Goal: Task Accomplishment & Management: Manage account settings

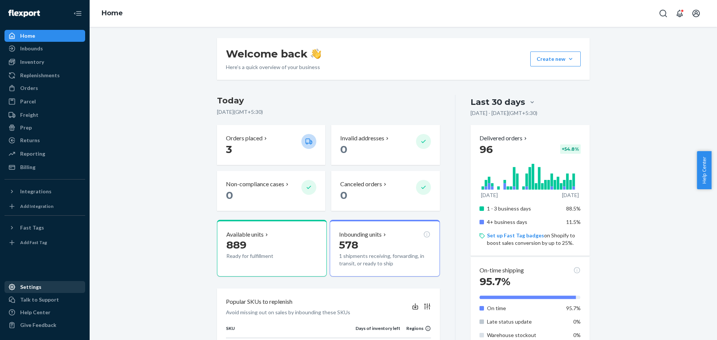
click at [31, 286] on div "Settings" at bounding box center [30, 286] width 21 height 7
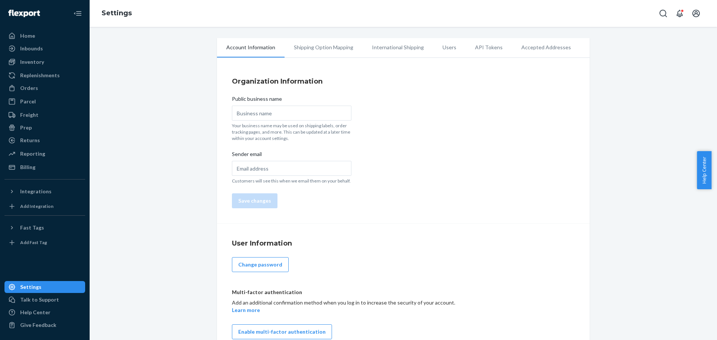
type input "Packamor"
type input "[EMAIL_ADDRESS][DOMAIN_NAME]"
click at [439, 50] on li "Users" at bounding box center [449, 47] width 32 height 19
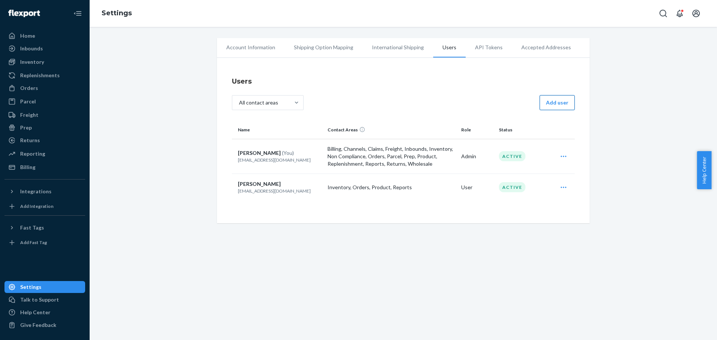
click at [563, 105] on button "Add user" at bounding box center [556, 102] width 35 height 15
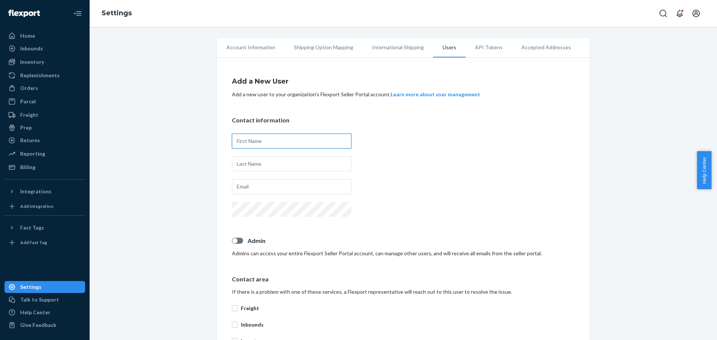
click at [265, 141] on input "text" at bounding box center [291, 141] width 119 height 15
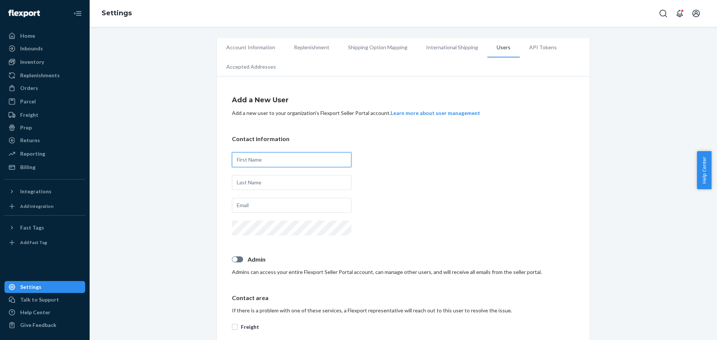
click at [251, 158] on input "text" at bounding box center [291, 159] width 119 height 15
type input "[PERSON_NAME]"
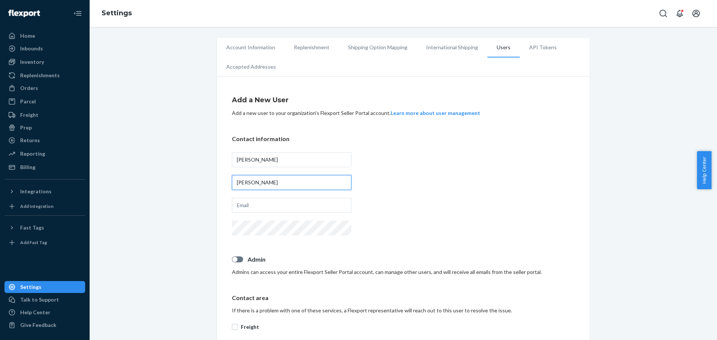
type input "[PERSON_NAME]"
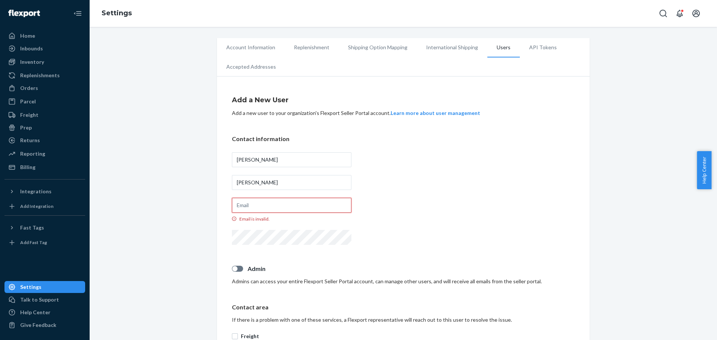
click at [271, 203] on input "Email is invalid." at bounding box center [291, 205] width 119 height 15
paste input "[PERSON_NAME][EMAIL_ADDRESS][DOMAIN_NAME]"
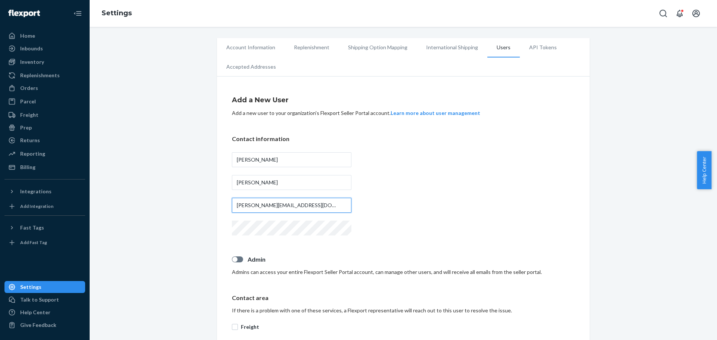
type input "[PERSON_NAME][EMAIL_ADDRESS][DOMAIN_NAME]"
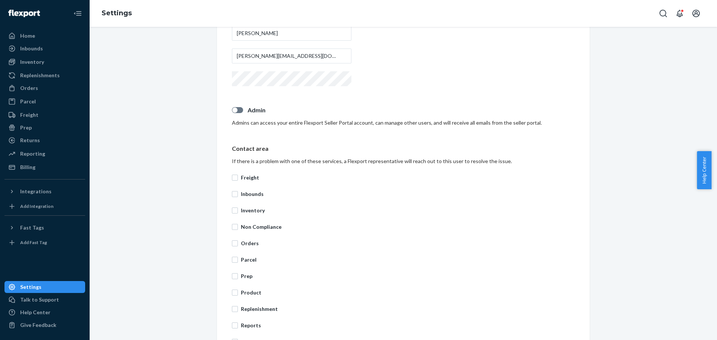
scroll to position [219, 0]
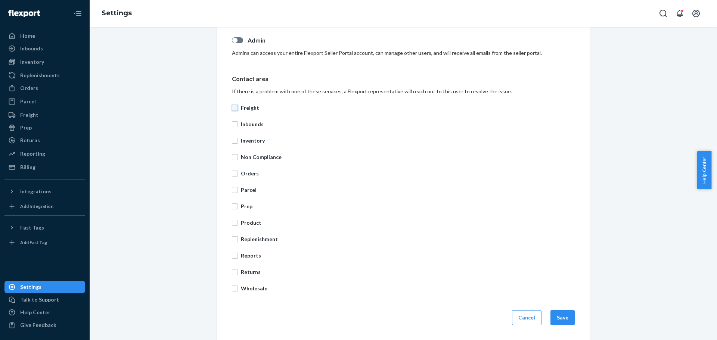
click at [232, 108] on input "Freight" at bounding box center [235, 108] width 6 height 6
click at [232, 106] on input "Freight" at bounding box center [235, 108] width 6 height 6
checkbox input "true"
click at [232, 125] on input "Inbounds" at bounding box center [235, 124] width 6 height 6
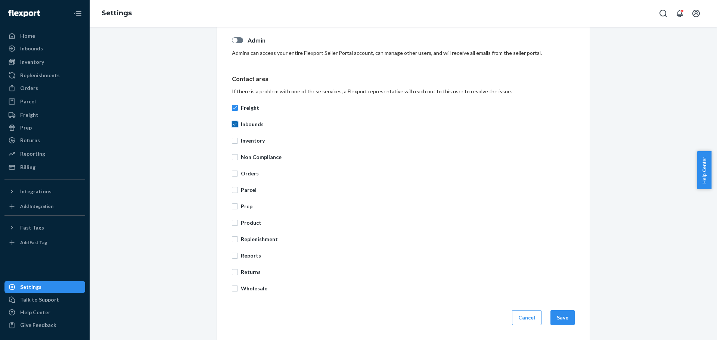
checkbox input "true"
click at [232, 142] on input "Inventory" at bounding box center [235, 141] width 6 height 6
checkbox input "true"
click at [232, 175] on input "Orders" at bounding box center [235, 174] width 6 height 6
checkbox input "true"
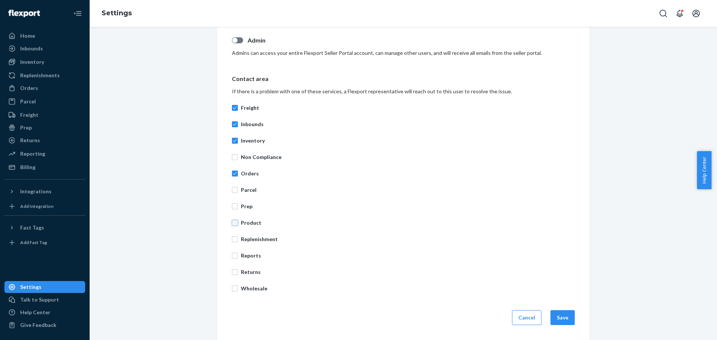
click at [232, 224] on input "Product" at bounding box center [235, 223] width 6 height 6
checkbox input "true"
click at [233, 205] on input "Prep" at bounding box center [235, 206] width 6 height 6
checkbox input "true"
click at [562, 318] on button "Save" at bounding box center [562, 317] width 24 height 15
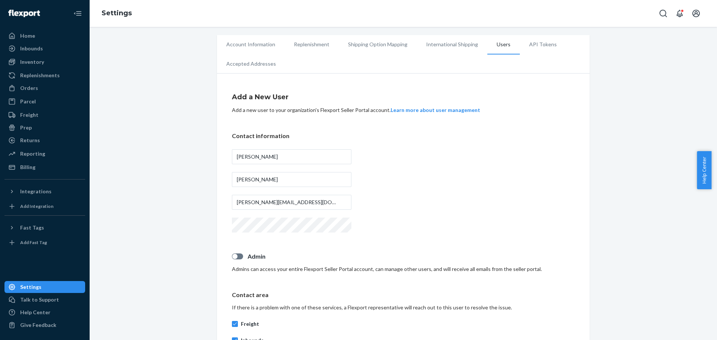
scroll to position [0, 0]
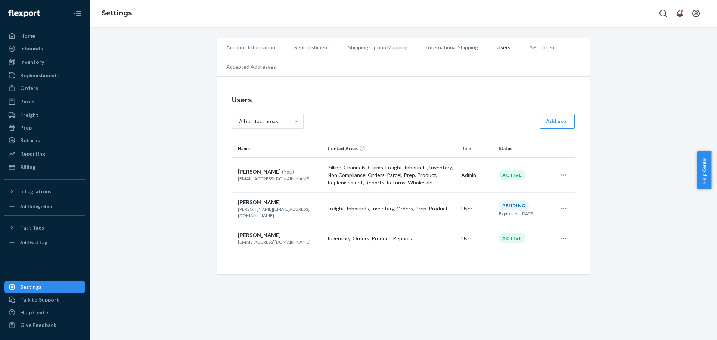
click at [556, 207] on div "Resend invite [PERSON_NAME]" at bounding box center [563, 208] width 19 height 15
click at [560, 208] on icon "Open user actions" at bounding box center [563, 208] width 6 height 1
click at [513, 240] on span "Delete" at bounding box center [529, 242] width 46 height 5
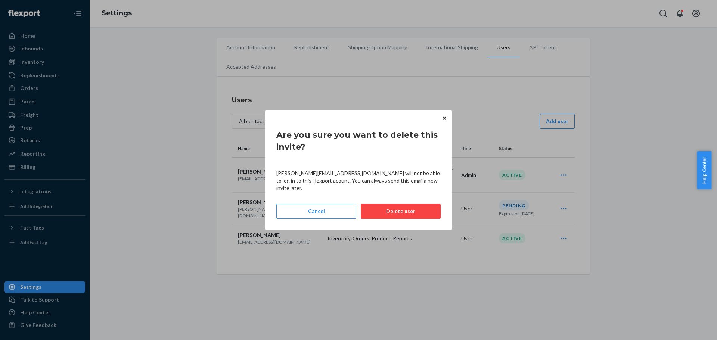
click at [402, 207] on button "Delete user" at bounding box center [401, 211] width 80 height 15
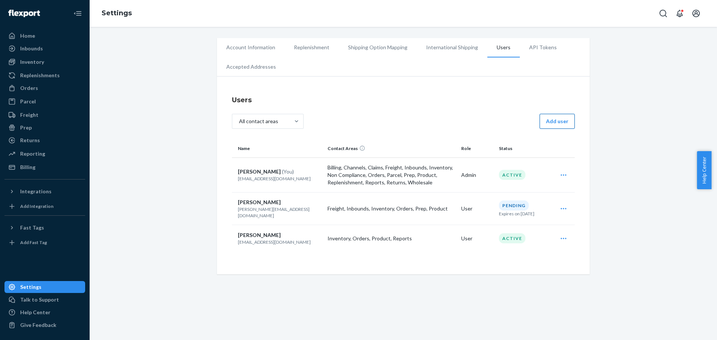
click at [560, 123] on button "Add user" at bounding box center [556, 121] width 35 height 15
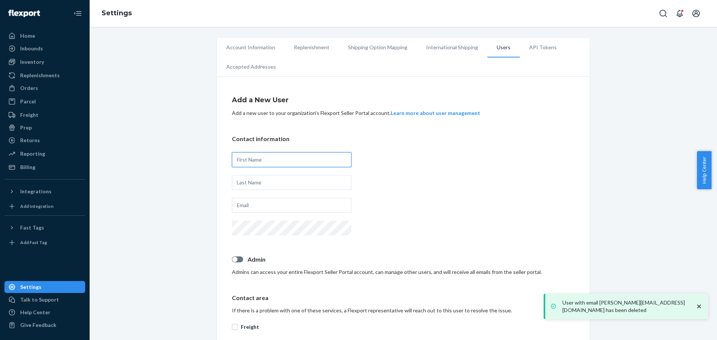
click at [273, 156] on input "text" at bounding box center [291, 159] width 119 height 15
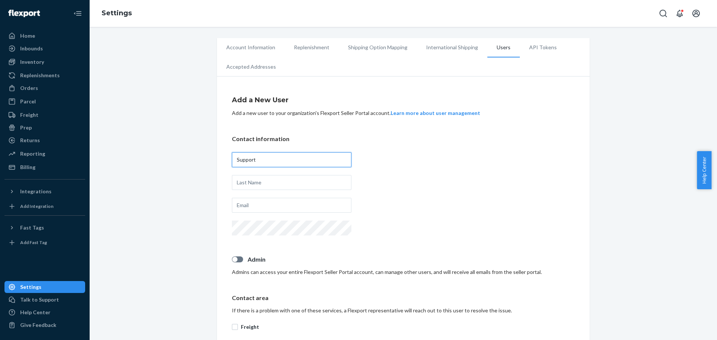
type input "Support"
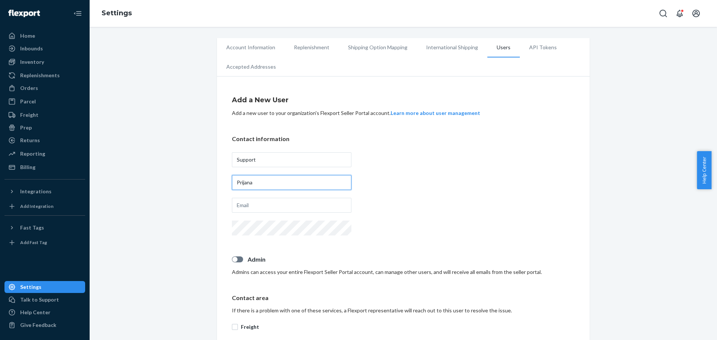
type input "Prijana"
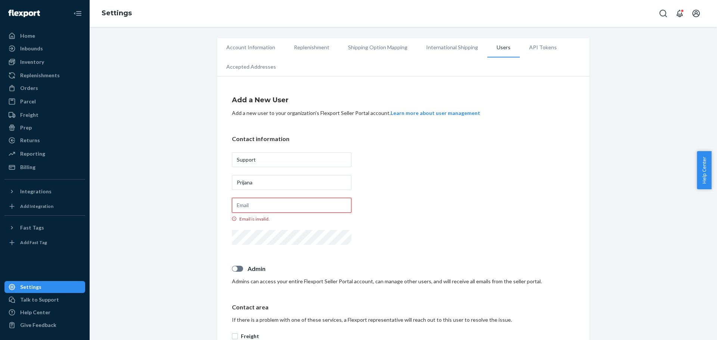
click at [260, 204] on input "Email is invalid." at bounding box center [291, 205] width 119 height 15
paste input "[EMAIL_ADDRESS][DOMAIN_NAME]"
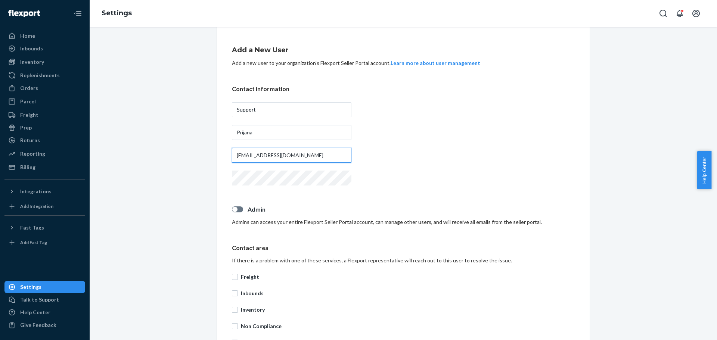
scroll to position [75, 0]
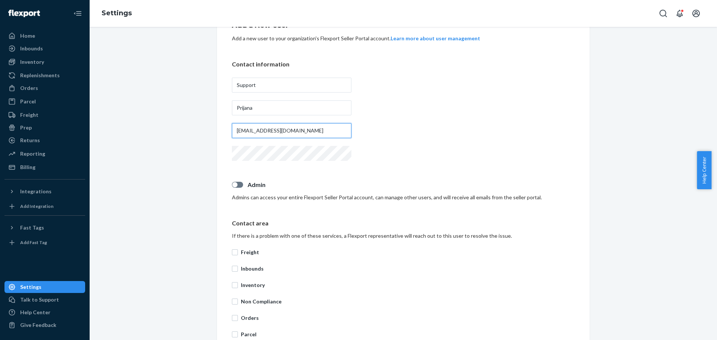
type input "[EMAIL_ADDRESS][DOMAIN_NAME]"
click at [252, 252] on p "Freight" at bounding box center [408, 252] width 334 height 7
click at [238, 252] on input "Freight" at bounding box center [235, 252] width 6 height 6
checkbox input "true"
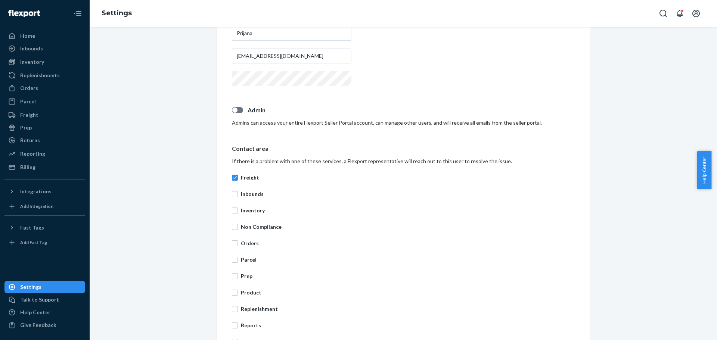
click at [246, 196] on p "Inbounds" at bounding box center [408, 193] width 334 height 7
click at [238, 196] on input "Inbounds" at bounding box center [235, 194] width 6 height 6
checkbox input "true"
click at [244, 214] on p "Inventory" at bounding box center [408, 210] width 334 height 7
click at [238, 214] on input "Inventory" at bounding box center [235, 211] width 6 height 6
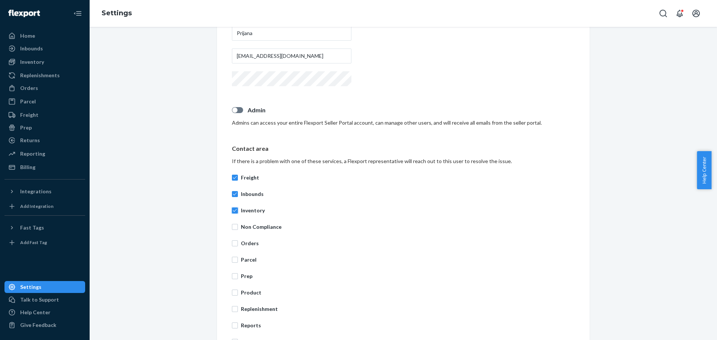
checkbox input "true"
click at [247, 242] on p "Orders" at bounding box center [408, 243] width 334 height 7
click at [238, 242] on input "Orders" at bounding box center [235, 243] width 6 height 6
checkbox input "true"
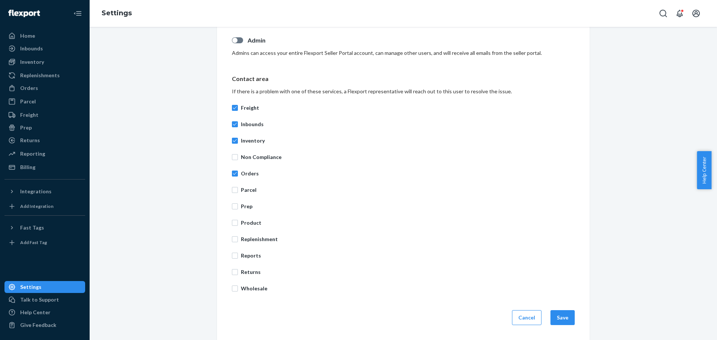
click at [246, 222] on p "Product" at bounding box center [408, 222] width 334 height 7
click at [238, 222] on input "Product" at bounding box center [235, 223] width 6 height 6
checkbox input "true"
click at [565, 319] on button "Save" at bounding box center [562, 317] width 24 height 15
